Goal: Task Accomplishment & Management: Complete application form

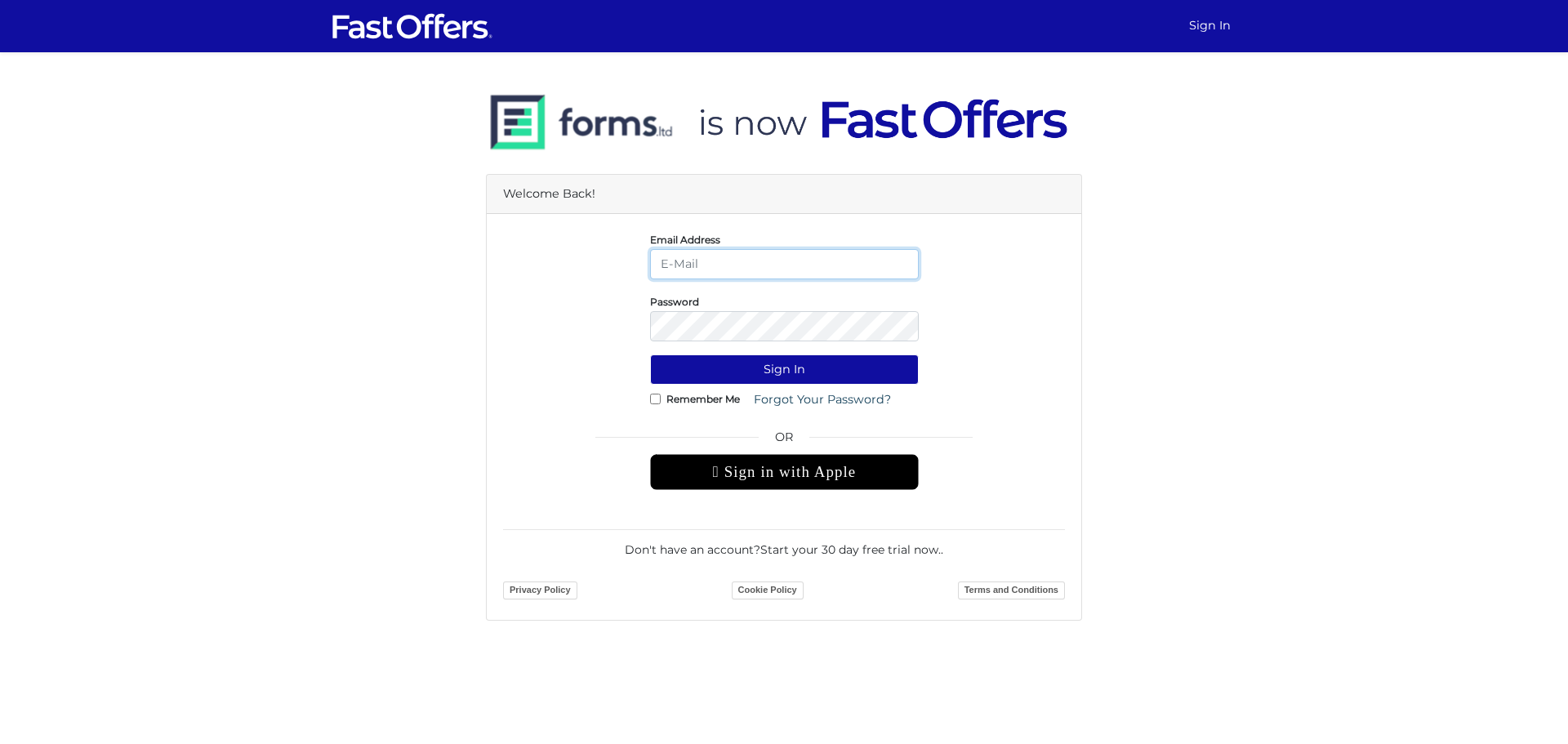
type input "[EMAIL_ADDRESS][PERSON_NAME][DOMAIN_NAME]"
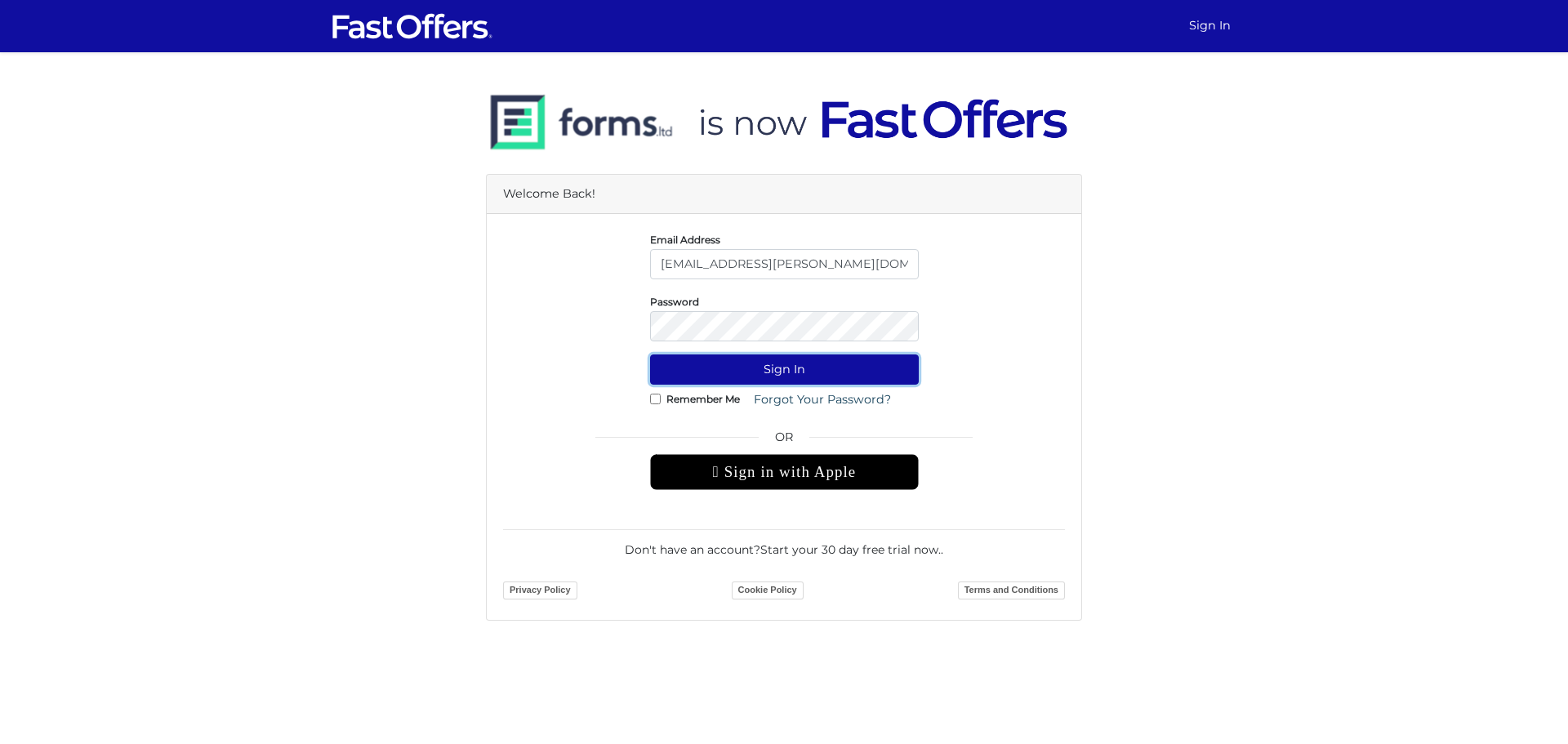
click at [775, 369] on button "Sign In" at bounding box center [784, 369] width 268 height 30
